Goal: Book appointment/travel/reservation

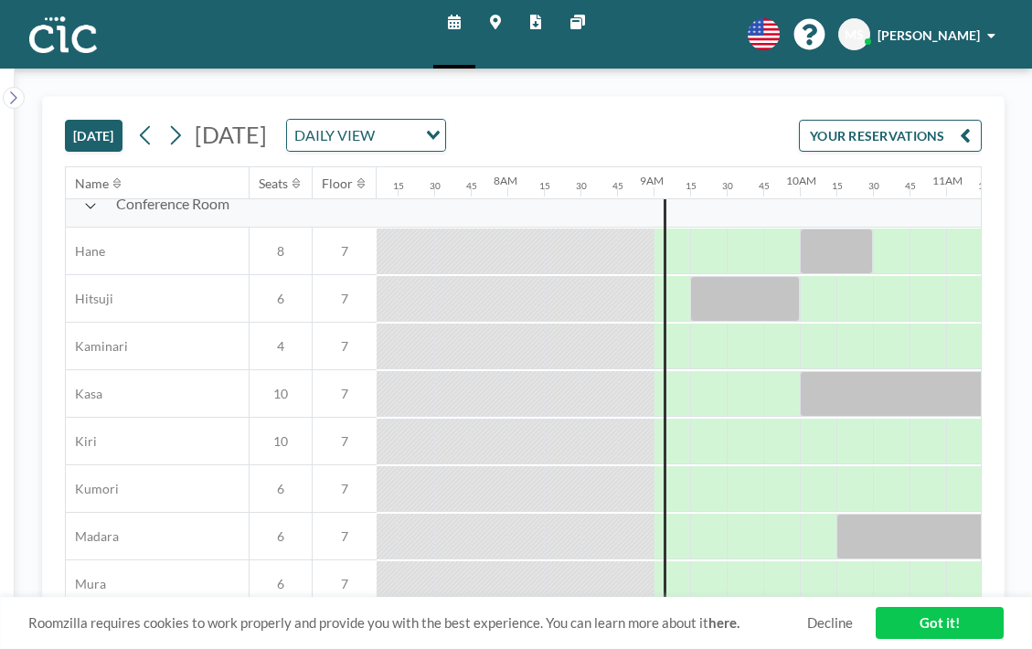
scroll to position [957, 1040]
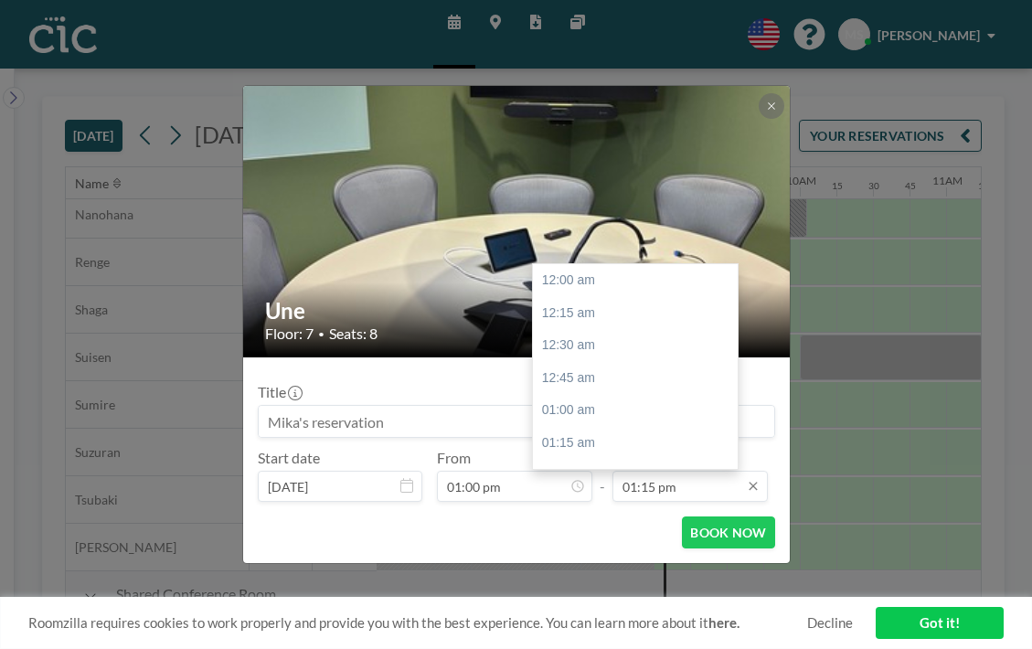
scroll to position [1547, 0]
click at [594, 539] on div "02:00 pm" at bounding box center [635, 555] width 205 height 33
type input "02:00 pm"
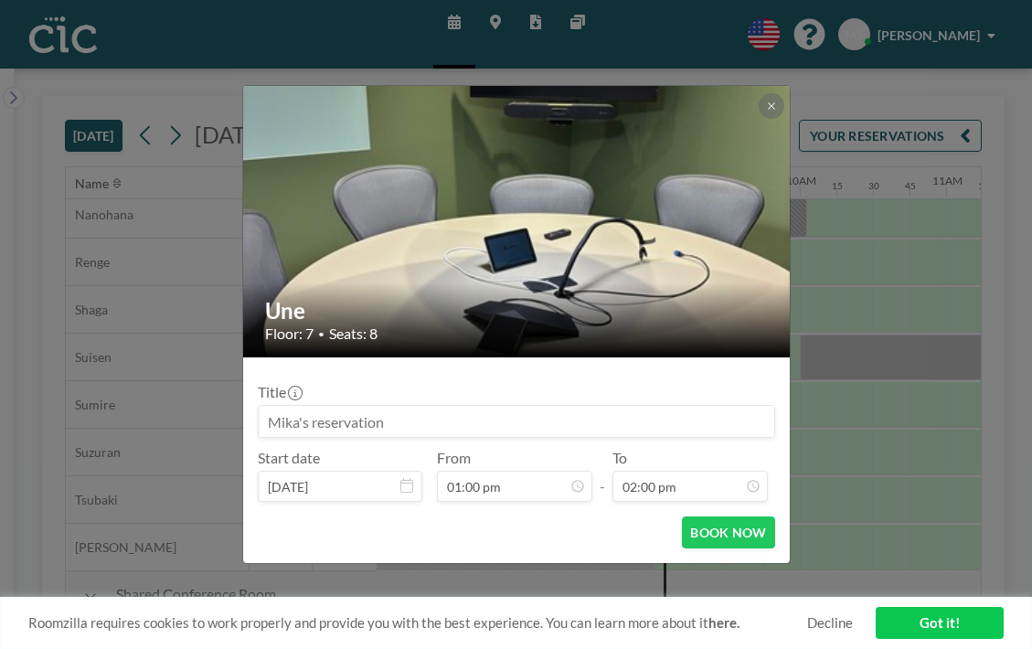
scroll to position [1635, 0]
click at [577, 406] on input at bounding box center [517, 421] width 516 height 31
type input "C"
type input "VCF"
click at [685, 517] on button "BOOK NOW" at bounding box center [728, 533] width 92 height 32
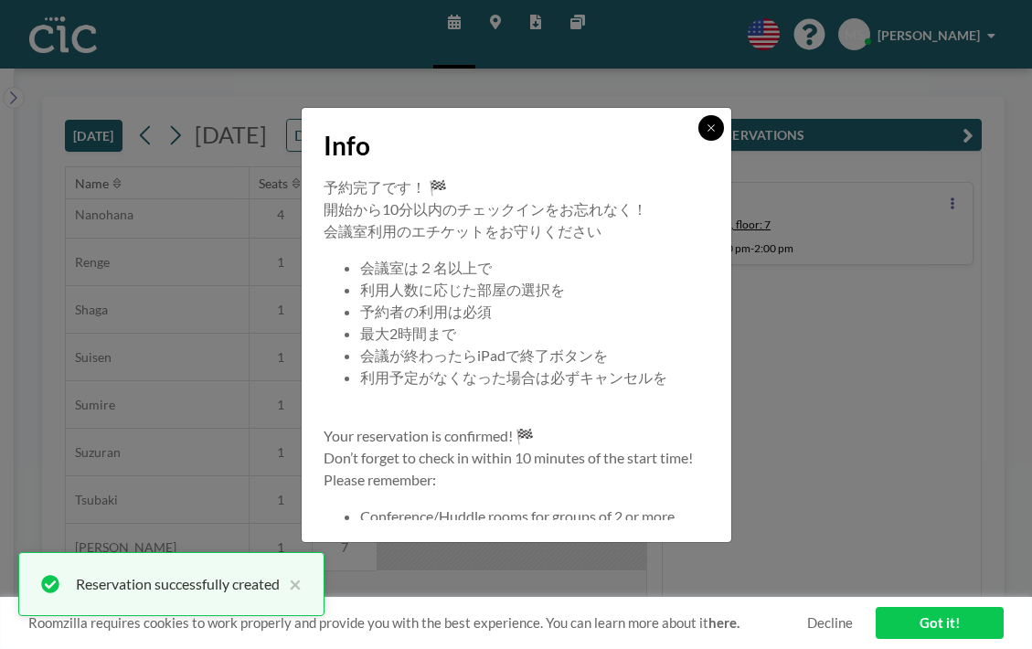
click at [706, 133] on icon at bounding box center [711, 128] width 11 height 11
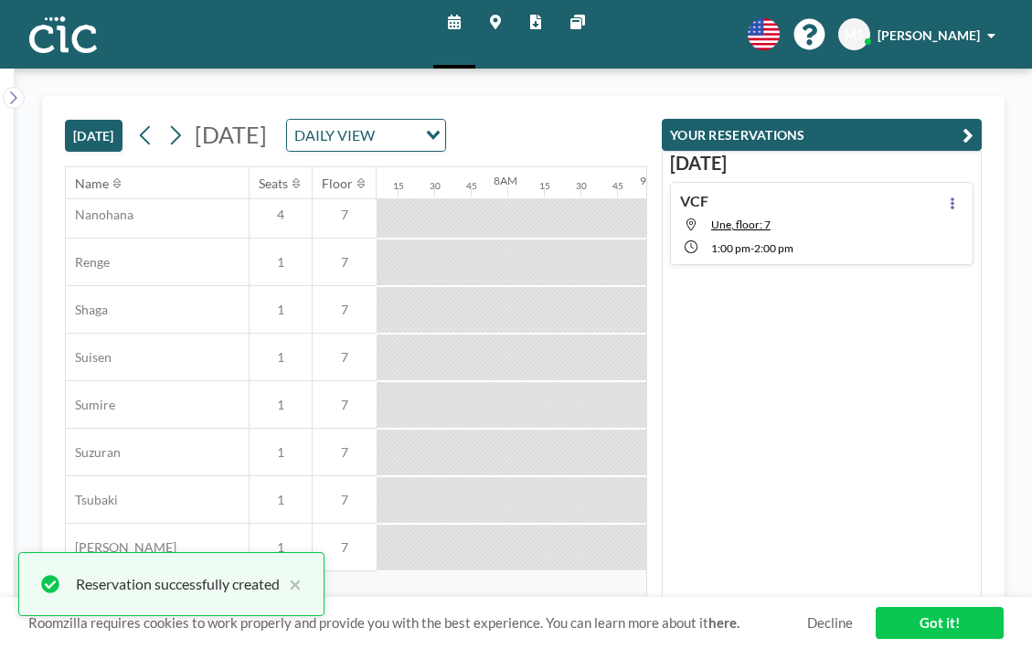
click at [647, 101] on div "[DATE] [DATE] DAILY VIEW Loading..." at bounding box center [356, 131] width 582 height 69
click at [955, 97] on div "YOUR RESERVATIONS [DATE] VCF Une, floor: 7 1:00 PM - 2:00 PM" at bounding box center [814, 348] width 335 height 502
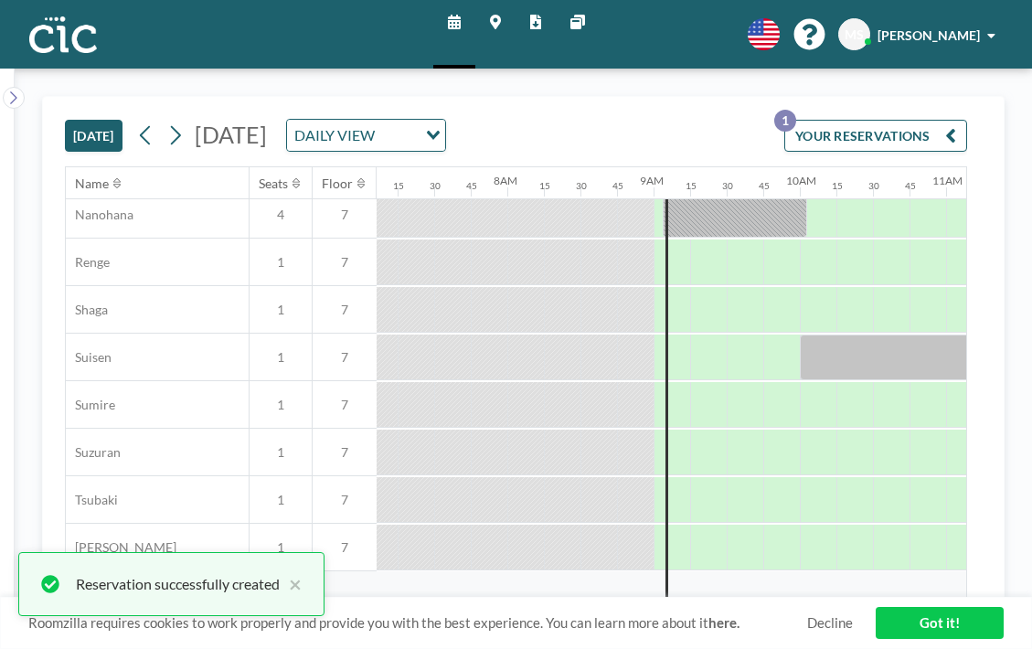
scroll to position [957, 1466]
